Goal: Use online tool/utility: Use online tool/utility

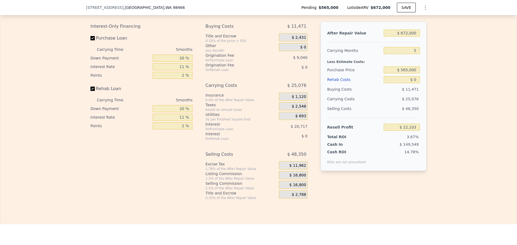
scroll to position [886, 0]
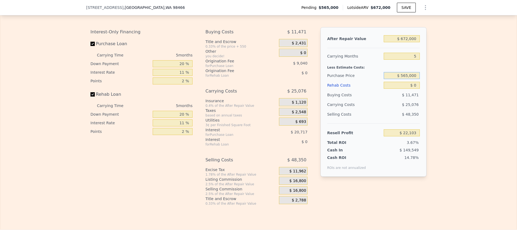
drag, startPoint x: 396, startPoint y: 83, endPoint x: 582, endPoint y: 84, distance: 186.3
click at [517, 84] on html "Search an address or region Solutions Company Open main menu Log In Free Accoun…" at bounding box center [258, 122] width 517 height 245
type input "$ 480,000"
type input "$ 111,861"
type input "$ 485,000"
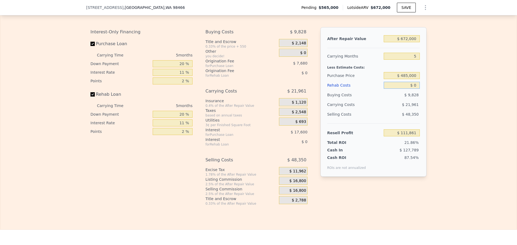
type input "$ 106,579"
type input "$ 4"
type input "$ 106,575"
type input "$ 40"
type input "$ 106,538"
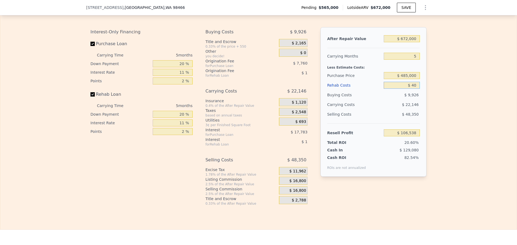
type input "$ 400"
type input "$ 106,158"
type input "$ 4,000"
type input "$ 102,370"
type input "$ 40,000"
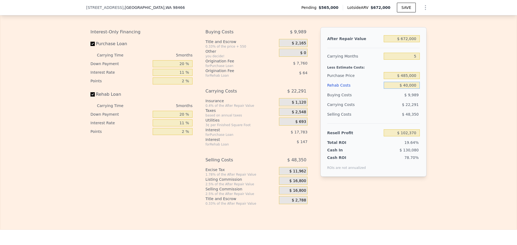
type input "$ 64,474"
type input "$ 40,000"
click at [170, 67] on input "20 %" at bounding box center [173, 63] width 40 height 7
drag, startPoint x: 170, startPoint y: 73, endPoint x: 368, endPoint y: 61, distance: 197.9
click at [269, 71] on div "Interest-Only Financing Purchase Loan Carrying Time 5 months Down Payment 20 % …" at bounding box center [258, 116] width 336 height 179
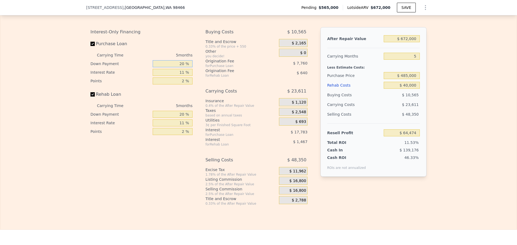
type input "1 %"
type input "$ 58,411"
type input "15 %"
type input "$ 62,879"
type input "15 %"
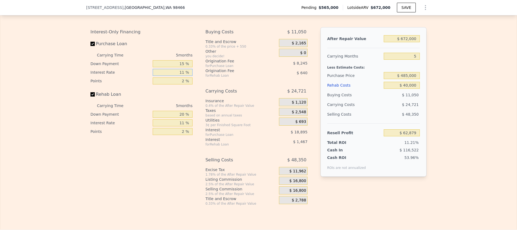
type input "1 %"
type input "$ 80,054"
type input "12 %"
type input "$ 61,159"
type input "12.5 %"
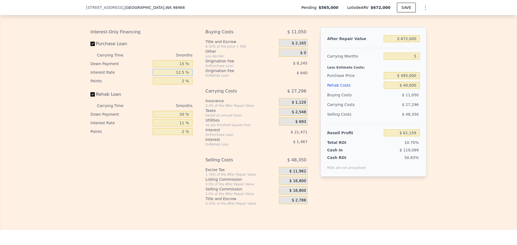
type input "$ 60,304"
type input "12.55 %"
type input "$ 60,219"
type input "12.55 %"
type input "3 %"
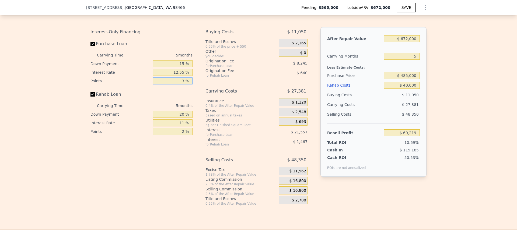
type input "$ 56,096"
type input "3.5 %"
type input "$ 54,035"
type input "3.55 %"
type input "$ 53,829"
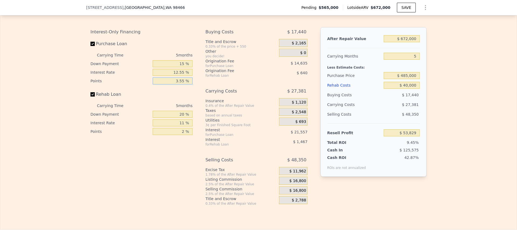
type input "3.55 %"
type input "0 %"
type input "$ 53,299"
type input "0 %"
type input "1 %"
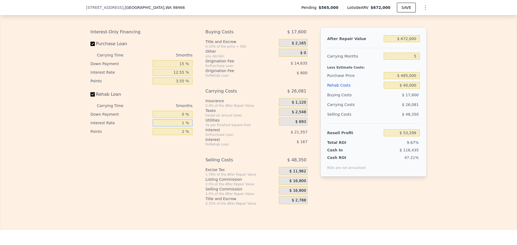
type input "$ 54,969"
type input "12 %"
type input "$ 53,134"
type input "12.5 %"
type input "$ 53,049"
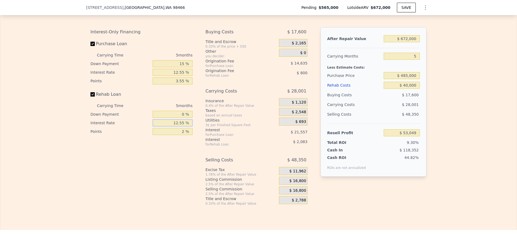
type input "12.55 %"
type input "$ 53,044"
type input "5 %"
type input "$ 51,844"
type input "5 %"
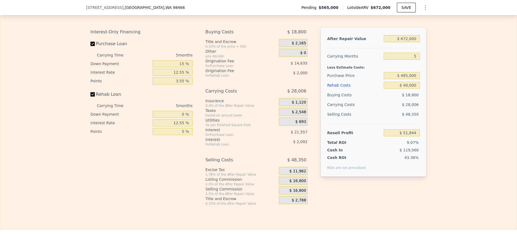
click at [292, 57] on div "$ 0" at bounding box center [293, 53] width 29 height 8
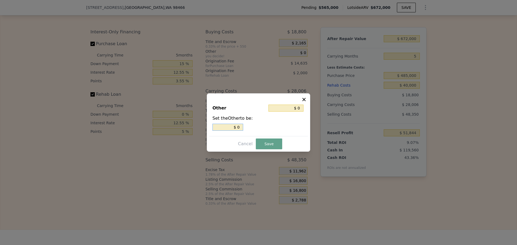
drag, startPoint x: 251, startPoint y: 125, endPoint x: 329, endPoint y: 115, distance: 79.3
click at [290, 120] on div "Set the Other to be: $ 0" at bounding box center [258, 123] width 92 height 16
type input "$ 2"
type input "$ 25"
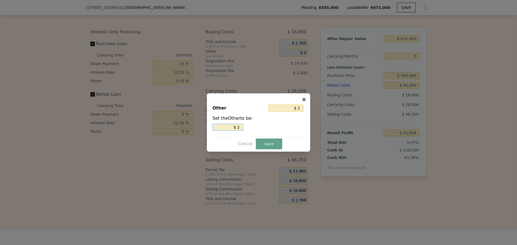
type input "$ 25"
type input "$ 250"
type input "$ 2,500"
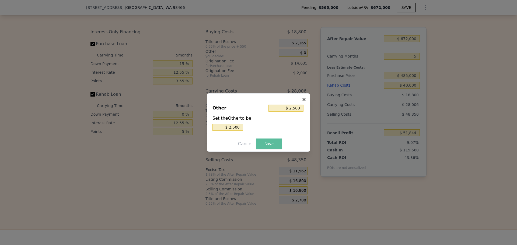
click at [263, 143] on button "Save" at bounding box center [269, 144] width 26 height 11
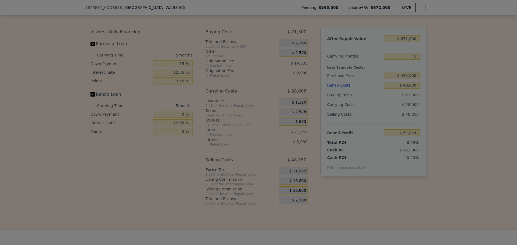
type input "$ 49,344"
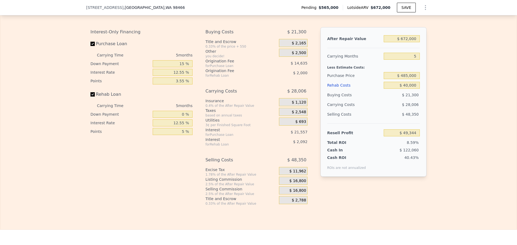
click at [284, 185] on div "$ 16,800" at bounding box center [293, 181] width 29 height 8
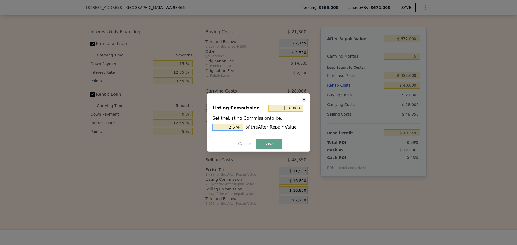
drag, startPoint x: 224, startPoint y: 124, endPoint x: 422, endPoint y: 97, distance: 199.5
click at [335, 112] on div "​ Listing Commission $ 16,800 Set the Listing Commission to be: 2.5 % of the Af…" at bounding box center [258, 122] width 517 height 245
type input "$ 6,720"
type input "1. %"
type input "$ 8,064"
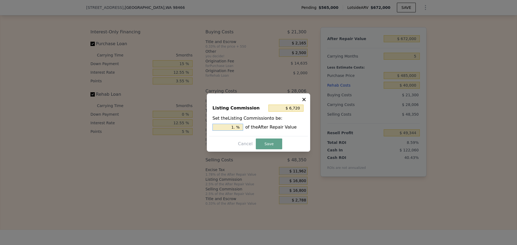
type input "1.2 %"
type input "$ 8,400"
type input "1.25 %"
click at [267, 145] on button "Save" at bounding box center [269, 144] width 26 height 11
type input "$ 57,744"
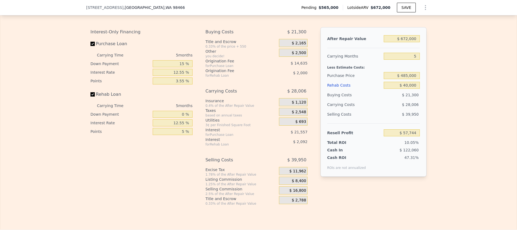
click at [286, 195] on div "$ 16,800" at bounding box center [293, 191] width 29 height 8
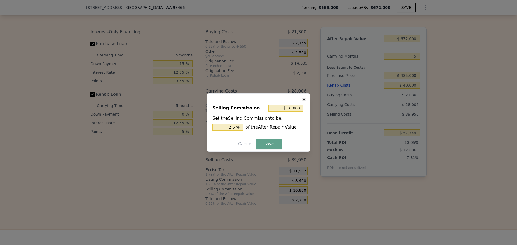
click at [222, 118] on div "Set the Selling Commission to be: 2.5 % of the After Repair Value" at bounding box center [258, 123] width 92 height 16
drag, startPoint x: 224, startPoint y: 128, endPoint x: 354, endPoint y: 117, distance: 130.8
click at [346, 118] on div "​ Selling Commission $ 16,800 Set the Selling Commission to be: 2.5 % of the Af…" at bounding box center [258, 122] width 517 height 245
type input "$ 13,440"
type input "2. %"
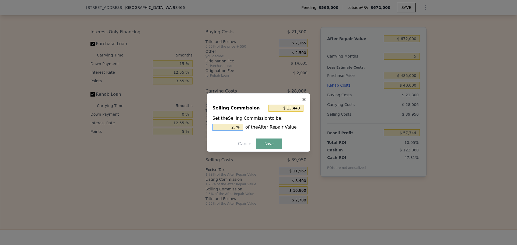
type input "$ 14,784"
type input "2.2 %"
type input "$ 15,120"
type input "2.25 %"
click at [264, 144] on button "Save" at bounding box center [269, 144] width 26 height 11
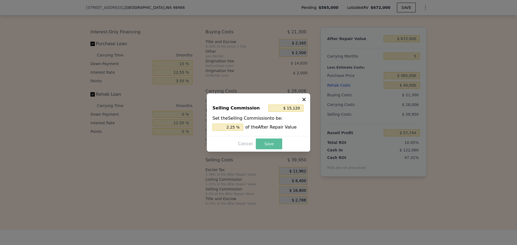
type input "$ 59,424"
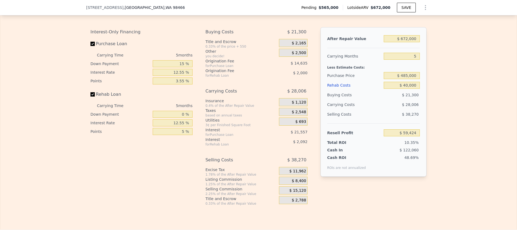
click at [361, 119] on div "Selling Costs" at bounding box center [354, 115] width 54 height 10
click at [375, 227] on div "Rehab Resell Rental Edit the assumptions in yellow boxes. Input profit to calcu…" at bounding box center [258, 99] width 517 height 259
type input "$ 0"
type input "$ 22,103"
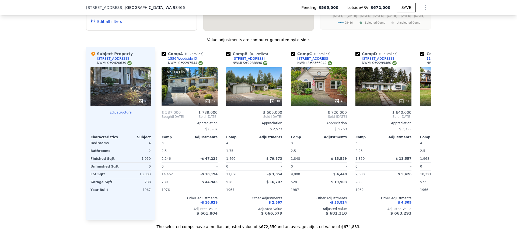
scroll to position [590, 0]
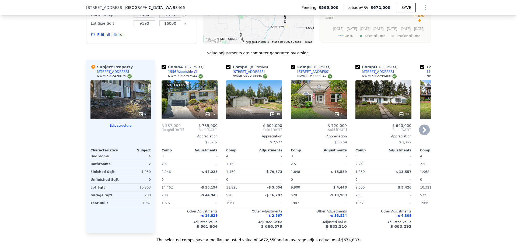
click at [356, 69] on input "checkbox" at bounding box center [357, 67] width 4 height 4
checkbox input "false"
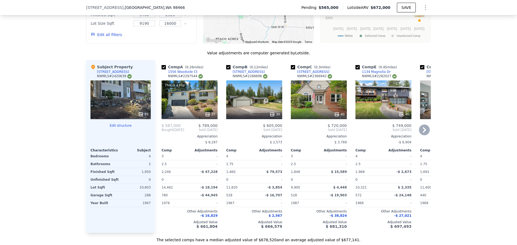
click at [227, 69] on input "checkbox" at bounding box center [228, 67] width 4 height 4
checkbox input "false"
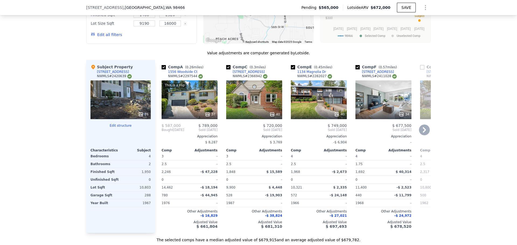
click at [162, 69] on input "checkbox" at bounding box center [164, 67] width 4 height 4
checkbox input "false"
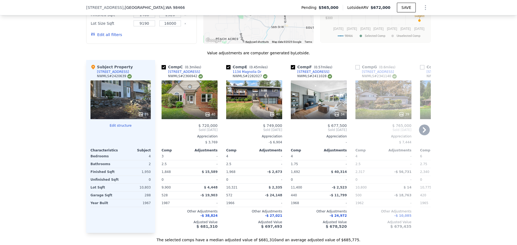
click at [227, 69] on input "checkbox" at bounding box center [228, 67] width 4 height 4
checkbox input "false"
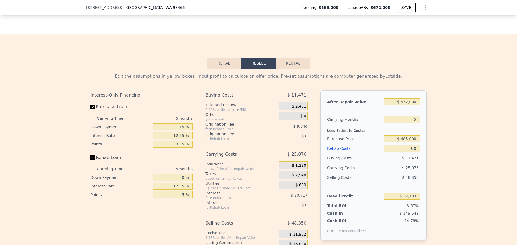
scroll to position [833, 0]
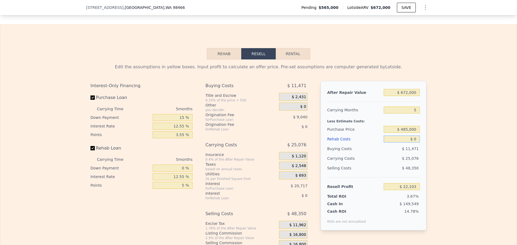
click at [385, 143] on input "$ 0" at bounding box center [402, 139] width 36 height 7
type input "$ 40"
type input "$ 22,062"
type input "$ 400"
type input "$ 21,682"
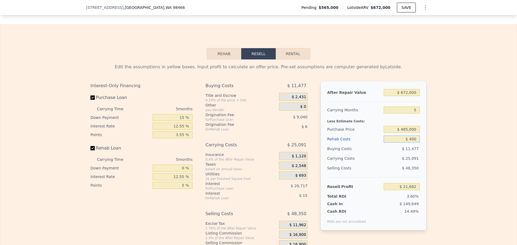
type input "$ 4,000"
type input "$ 17,894"
type input "$ 40,000"
type input "-$ 20,002"
type input "$ 400,000"
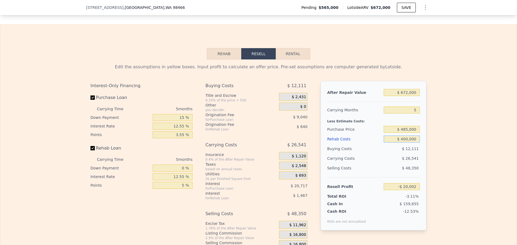
type input "-$ 398,962"
type input "$ 400,000"
type input "$ 565,000"
drag, startPoint x: 401, startPoint y: 145, endPoint x: 514, endPoint y: 129, distance: 114.7
click at [494, 132] on div "Edit the assumptions in yellow boxes. Input profit to calculate an offer price.…" at bounding box center [258, 159] width 516 height 200
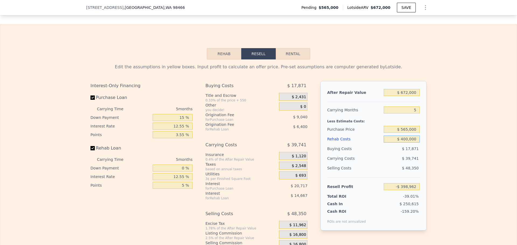
type input "$ 4"
type input "$ 22,099"
type input "$ 40"
type input "$ 22,062"
type input "$ 400"
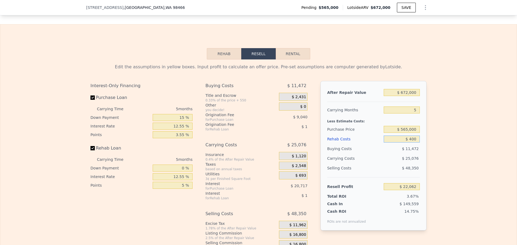
type input "$ 21,682"
type input "$ 4,000"
type input "$ 17,894"
type input "$ 40,000"
type input "-$ 20,002"
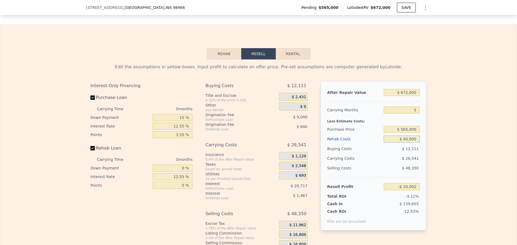
type input "$ 40,000"
click at [484, 149] on div "Edit the assumptions in yellow boxes. Input profit to calculate an offer price.…" at bounding box center [258, 159] width 516 height 200
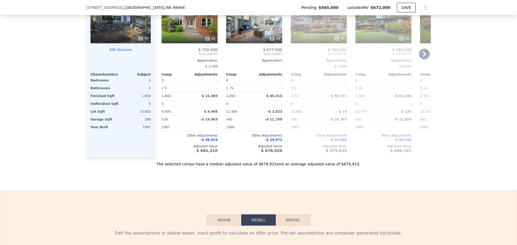
scroll to position [779, 0]
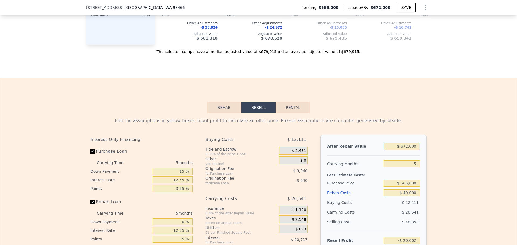
drag, startPoint x: 396, startPoint y: 157, endPoint x: 474, endPoint y: 147, distance: 78.4
click at [437, 151] on div "Edit the assumptions in yellow boxes. Input profit to calculate an offer price.…" at bounding box center [258, 213] width 516 height 200
type input "$ 6"
type input "-$ 643,076"
type input "$ 68"
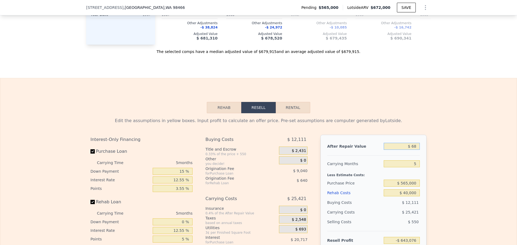
type input "-$ 643,019"
type input "$ 680"
type input "-$ 642,451"
type input "$ 6,800"
type input "-$ 636,777"
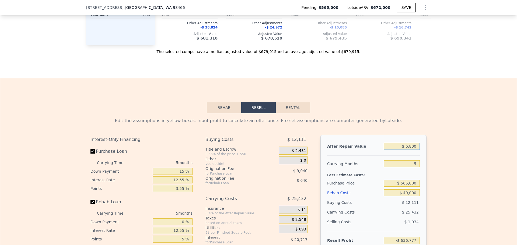
type input "$ 68,000"
type input "-$ 580,031"
type input "$ 680,000"
type input "-$ 12,583"
type input "$ 680,000"
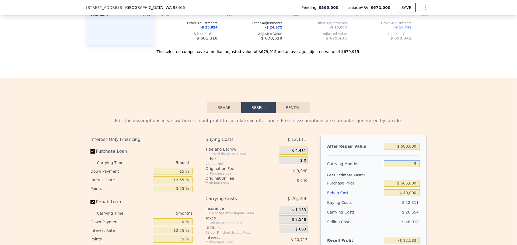
type input "4"
type input "-$ 7,273"
type input "4"
click at [455, 184] on div "Edit the assumptions in yellow boxes. Input profit to calculate an offer price.…" at bounding box center [258, 213] width 516 height 200
drag, startPoint x: 394, startPoint y: 190, endPoint x: 515, endPoint y: 191, distance: 120.6
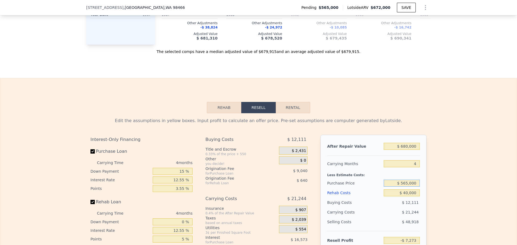
click at [515, 191] on div "Search an address or region Solutions Company Open main menu Log In Free Accoun…" at bounding box center [258, 122] width 517 height 245
type input "$ 485,000"
type input "$ 76,617"
click at [480, 169] on div "Edit the assumptions in yellow boxes. Input profit to calculate an offer price.…" at bounding box center [258, 213] width 516 height 200
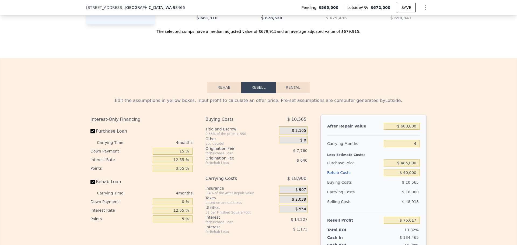
scroll to position [833, 0]
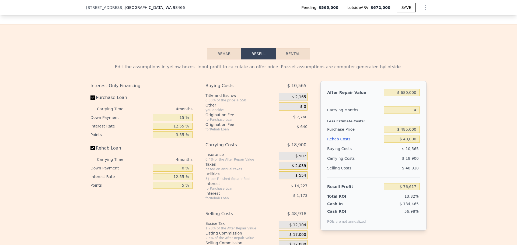
click at [294, 111] on div "$ 0" at bounding box center [293, 107] width 29 height 8
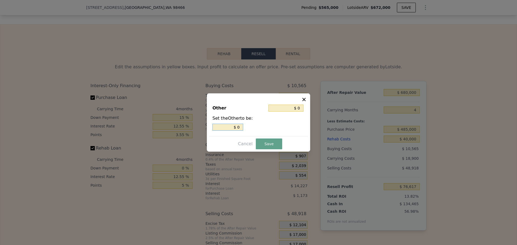
drag, startPoint x: 230, startPoint y: 128, endPoint x: 420, endPoint y: 142, distance: 190.3
click at [310, 131] on div "​ Other $ 0 Set the Other to be: $ 0 Cancel Save" at bounding box center [258, 122] width 517 height 245
type input "$ 2"
type input "$ 25"
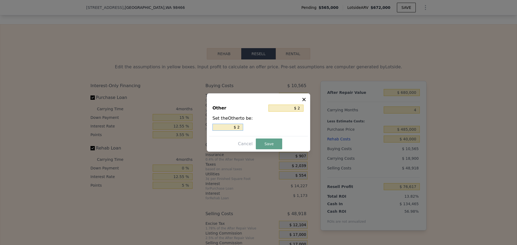
type input "$ 25"
type input "$ 250"
type input "$ 2,500"
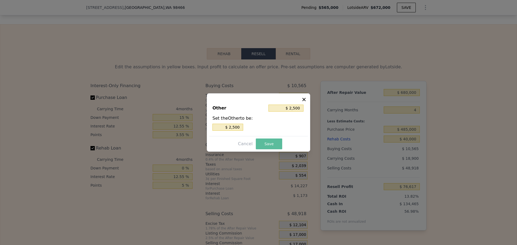
click at [258, 142] on button "Save" at bounding box center [269, 144] width 26 height 11
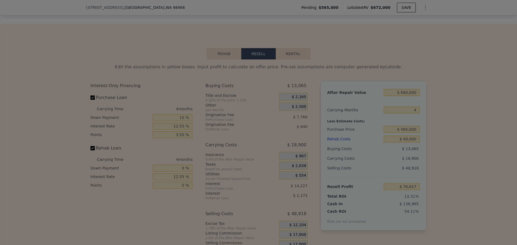
type input "$ 74,117"
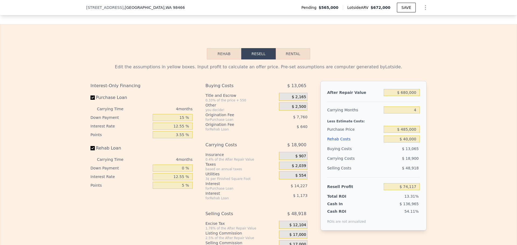
drag, startPoint x: 454, startPoint y: 142, endPoint x: 458, endPoint y: 142, distance: 4.6
click at [455, 142] on div "Edit the assumptions in yellow boxes. Input profit to calculate an offer price.…" at bounding box center [258, 159] width 516 height 200
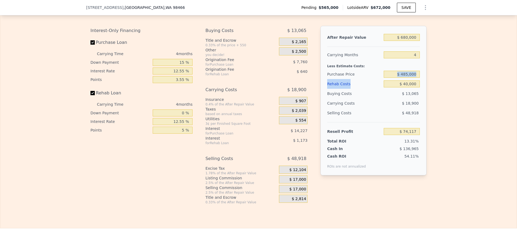
scroll to position [886, 0]
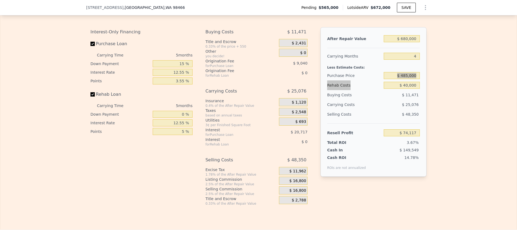
type input "$ 672,000"
type input "5"
type input "$ 0"
type input "$ 22,103"
checkbox input "true"
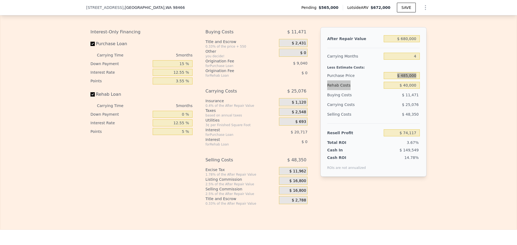
checkbox input "true"
click at [493, 123] on div "Edit the assumptions in yellow boxes. Input profit to calculate an offer price.…" at bounding box center [258, 106] width 516 height 200
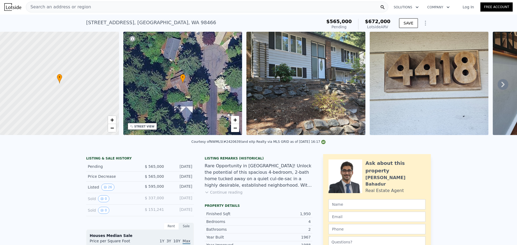
scroll to position [0, 0]
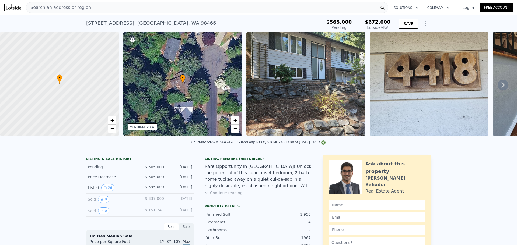
click at [497, 85] on icon at bounding box center [502, 85] width 11 height 11
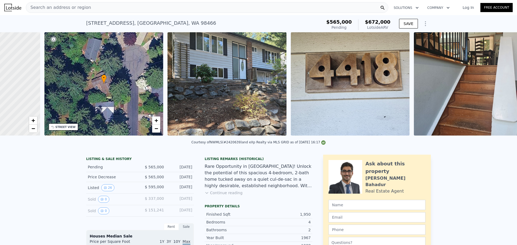
scroll to position [0, 125]
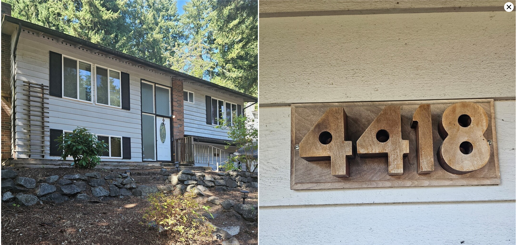
click at [498, 85] on img at bounding box center [387, 171] width 257 height 342
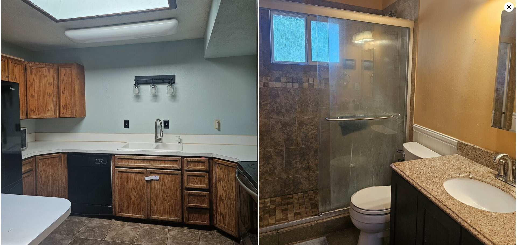
scroll to position [1444, 0]
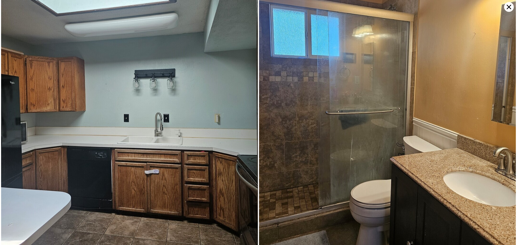
click at [507, 7] on icon at bounding box center [509, 7] width 10 height 10
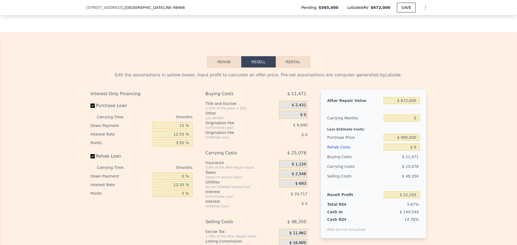
scroll to position [815, 0]
